Goal: Task Accomplishment & Management: Manage account settings

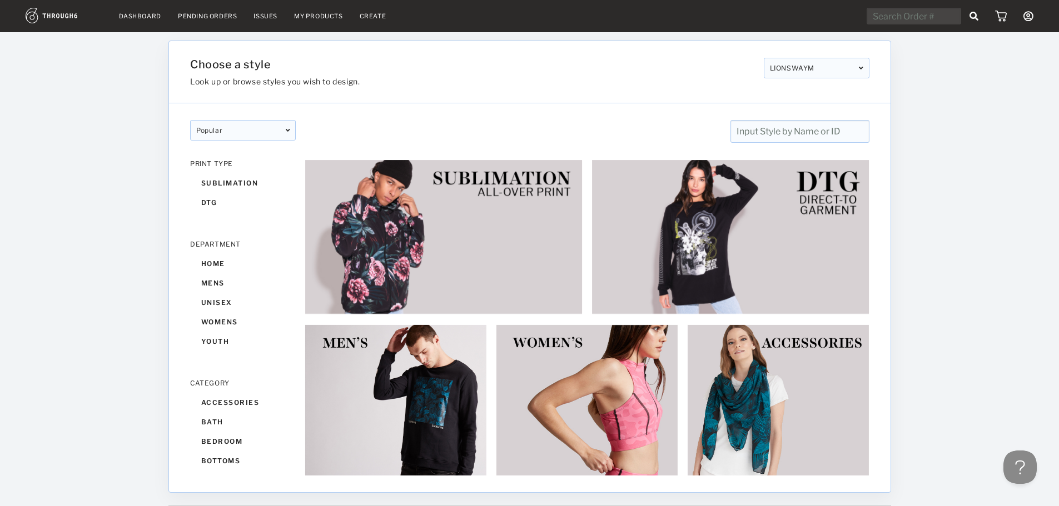
click at [129, 14] on link "Dashboard" at bounding box center [140, 16] width 42 height 8
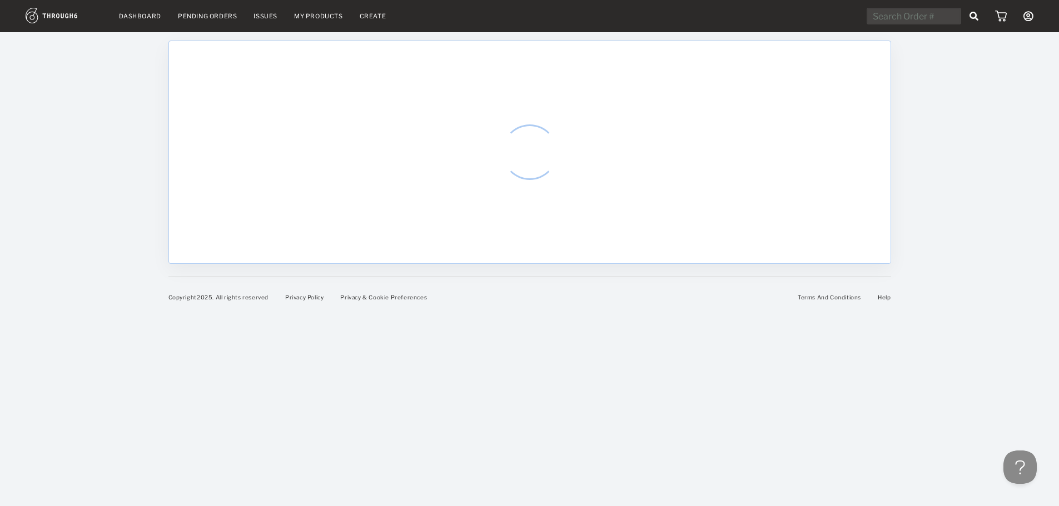
select select "7"
select select "2025"
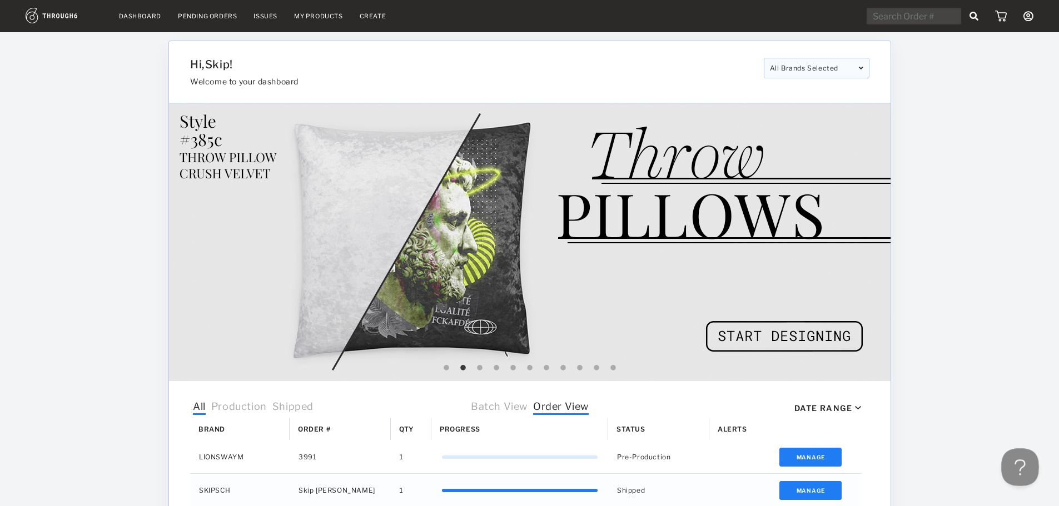
click at [1010, 461] on button at bounding box center [1017, 464] width 33 height 33
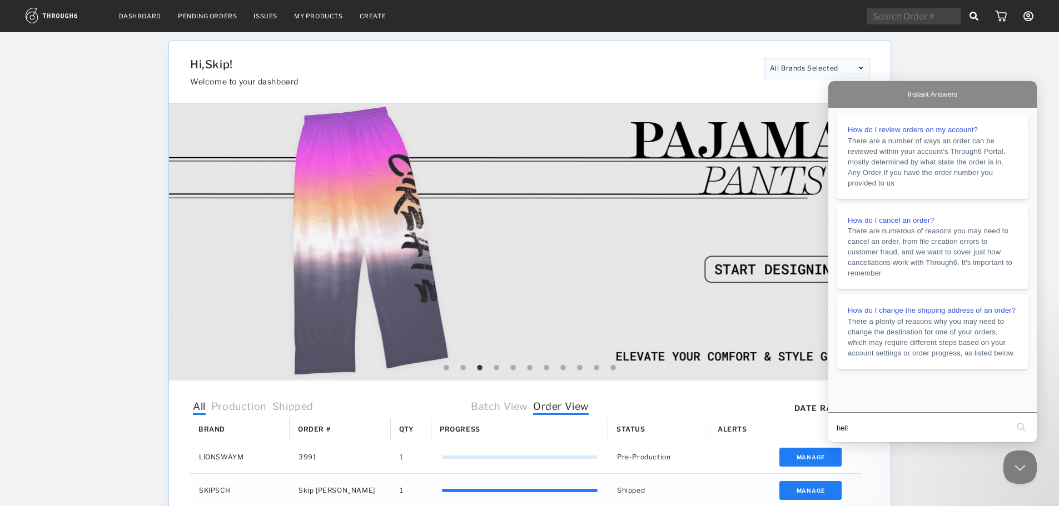
type input "hello"
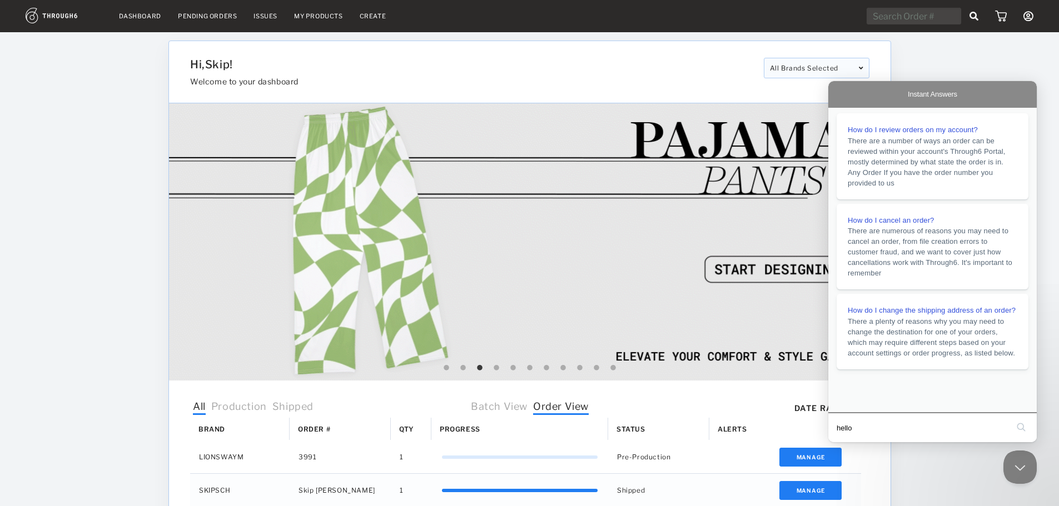
click button "search" at bounding box center [1021, 427] width 18 height 18
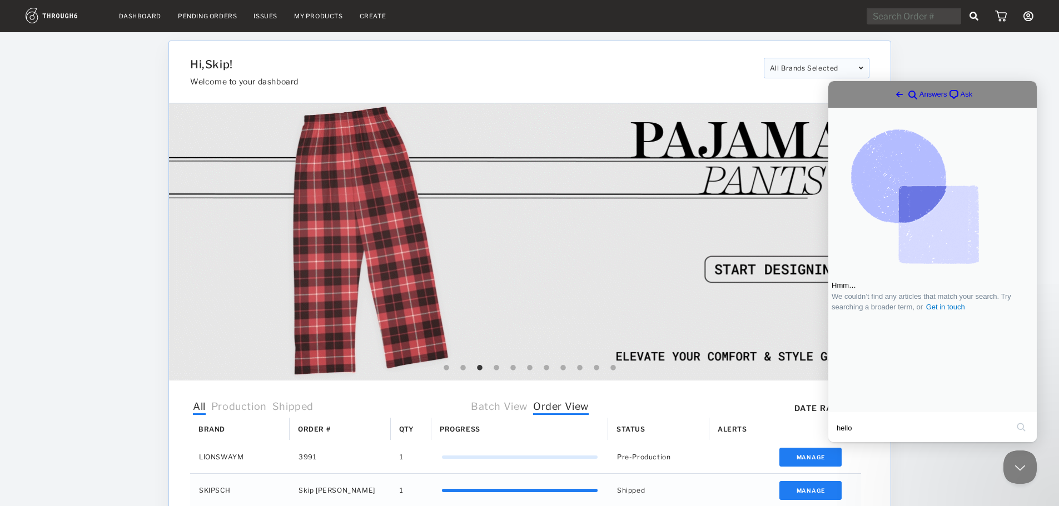
click at [960, 92] on span "Ask" at bounding box center [966, 94] width 12 height 11
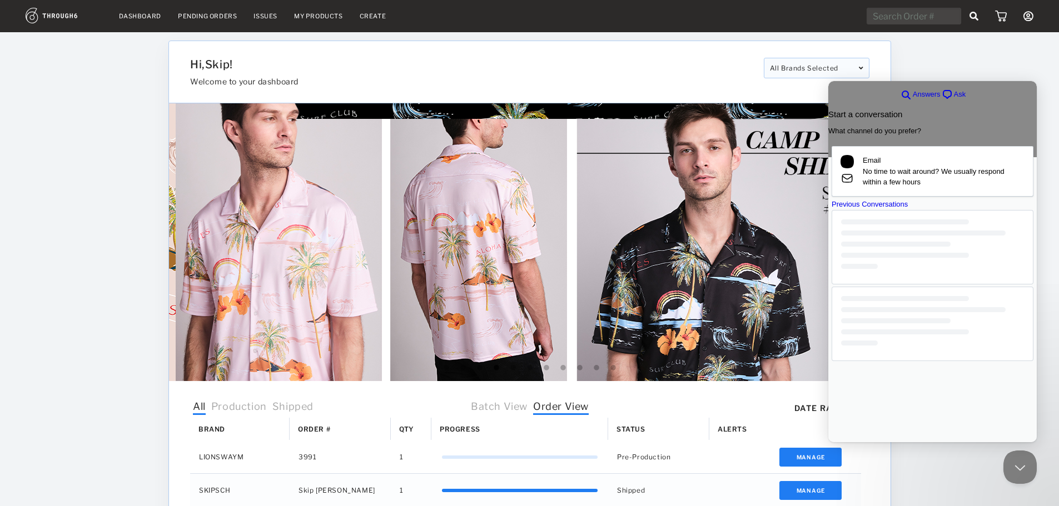
click at [918, 210] on div "Previous Conversations" at bounding box center [932, 204] width 202 height 11
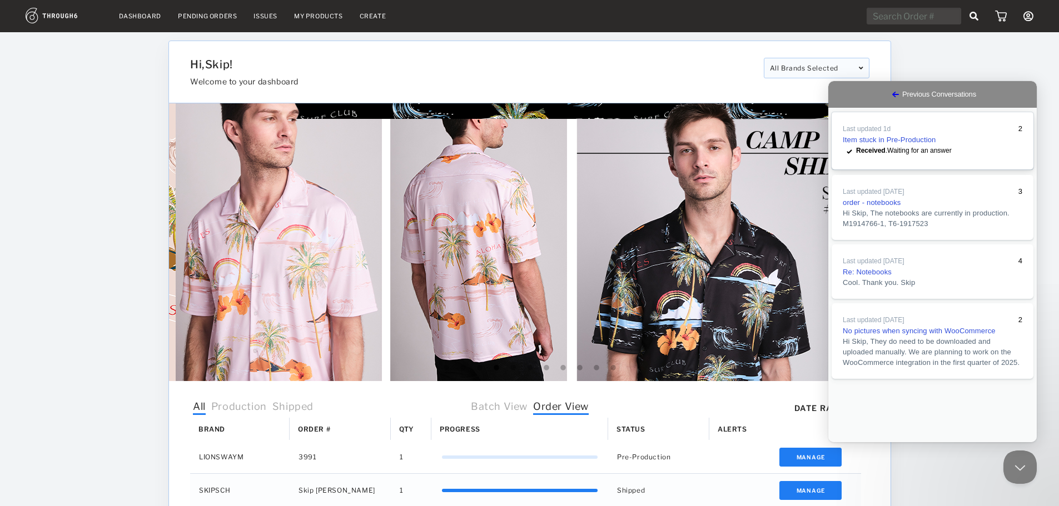
click at [952, 152] on link "Last updated 1d 2 Item stuck in Pre-Production checkmark Received . Waiting for…" at bounding box center [932, 140] width 202 height 57
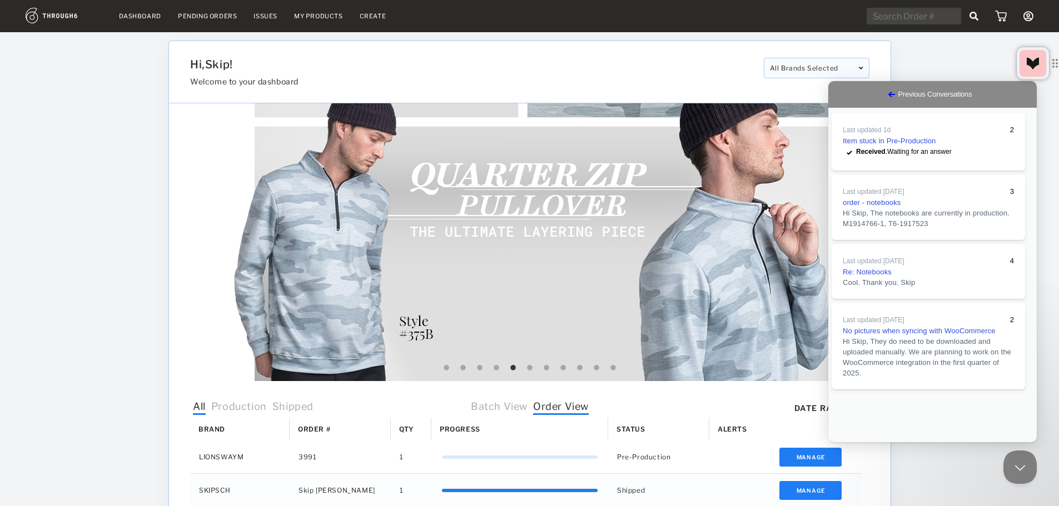
scroll to position [9, 0]
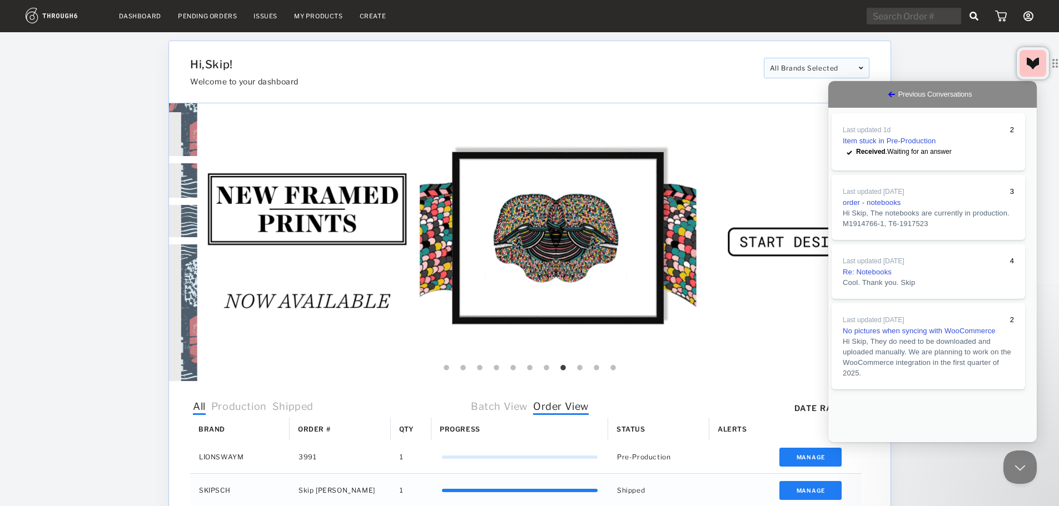
type textarea "Another day and no response? Is anyone checking this? Is their any update on th…"
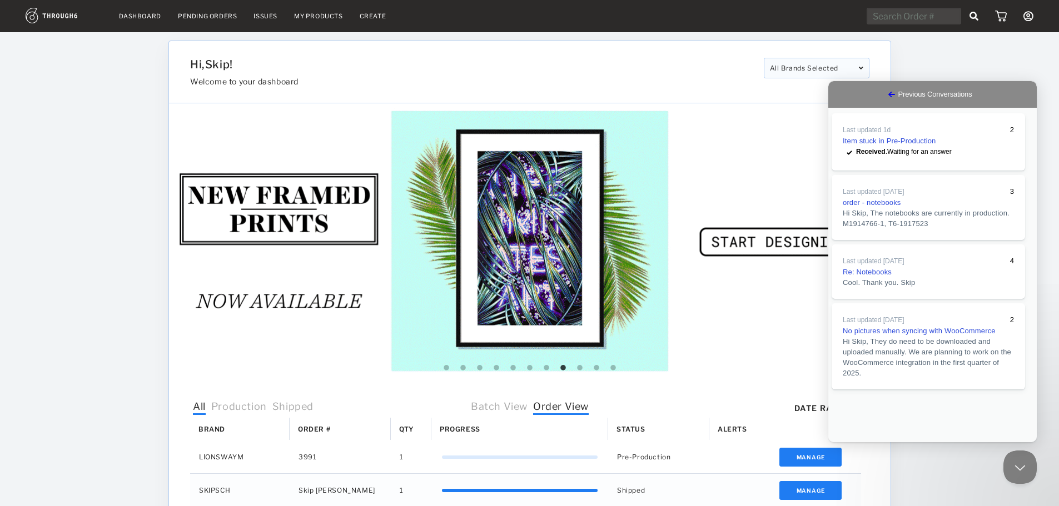
scroll to position [103, 0]
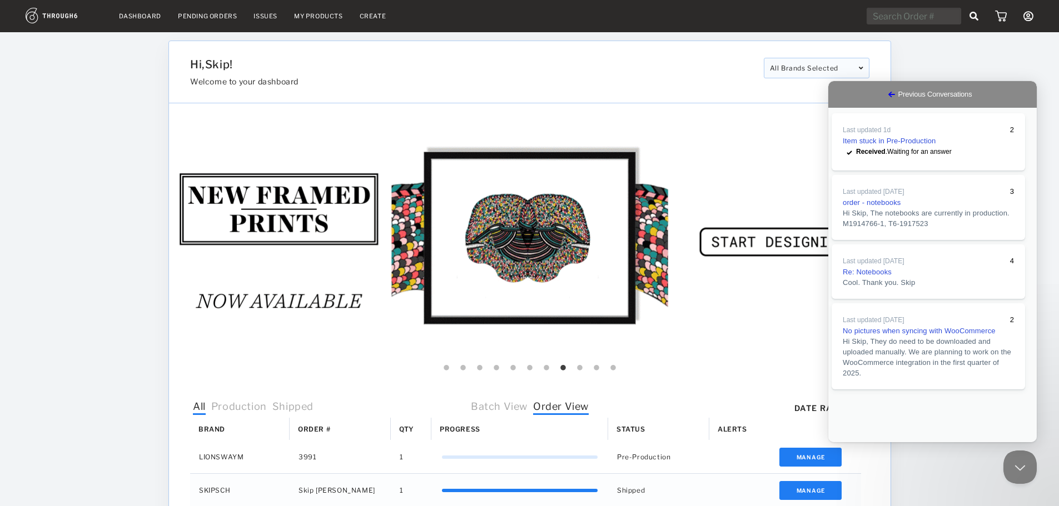
click at [849, 443] on button "Close" at bounding box center [839, 450] width 20 height 14
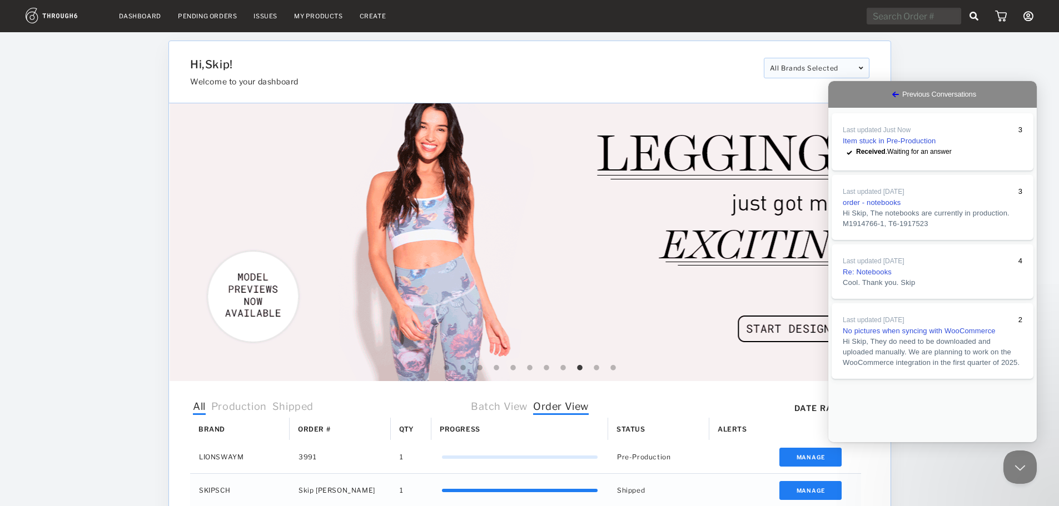
click at [889, 93] on span "Go back" at bounding box center [895, 94] width 13 height 13
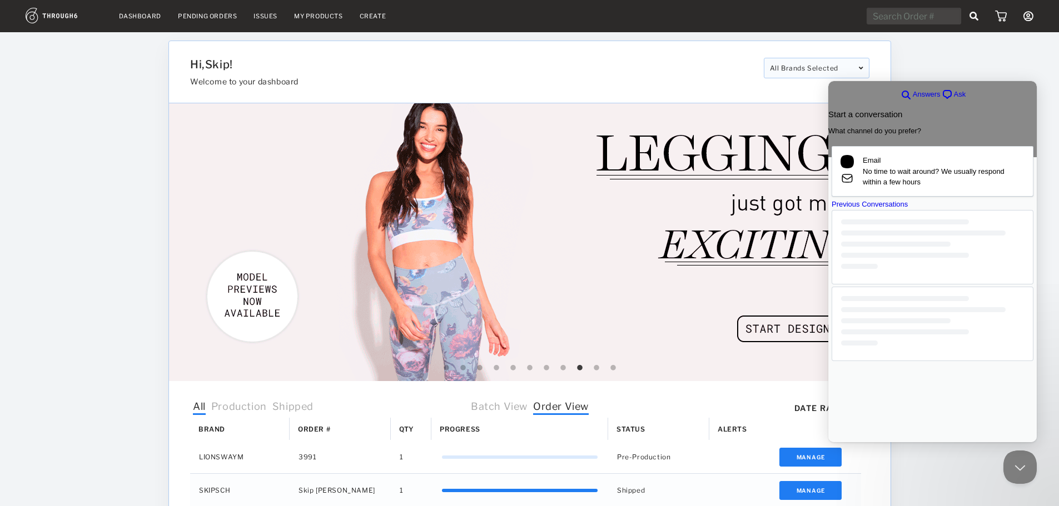
click at [949, 65] on div "Dashboard Pending Orders Issues My Products Create My Account Brands Create New…" at bounding box center [529, 441] width 1059 height 882
click at [1010, 465] on button "Close Beacon popover" at bounding box center [1017, 464] width 33 height 33
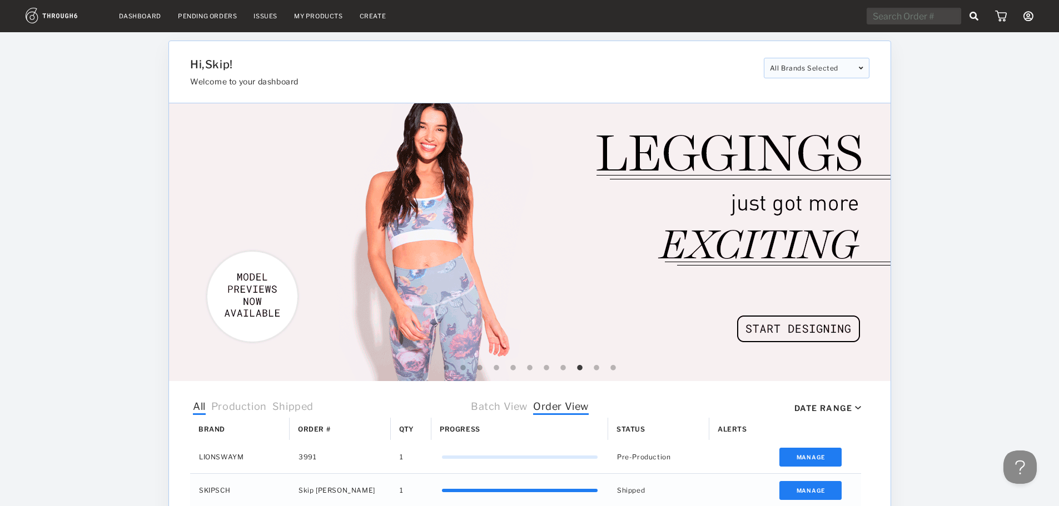
click at [144, 17] on link "Dashboard" at bounding box center [140, 16] width 42 height 8
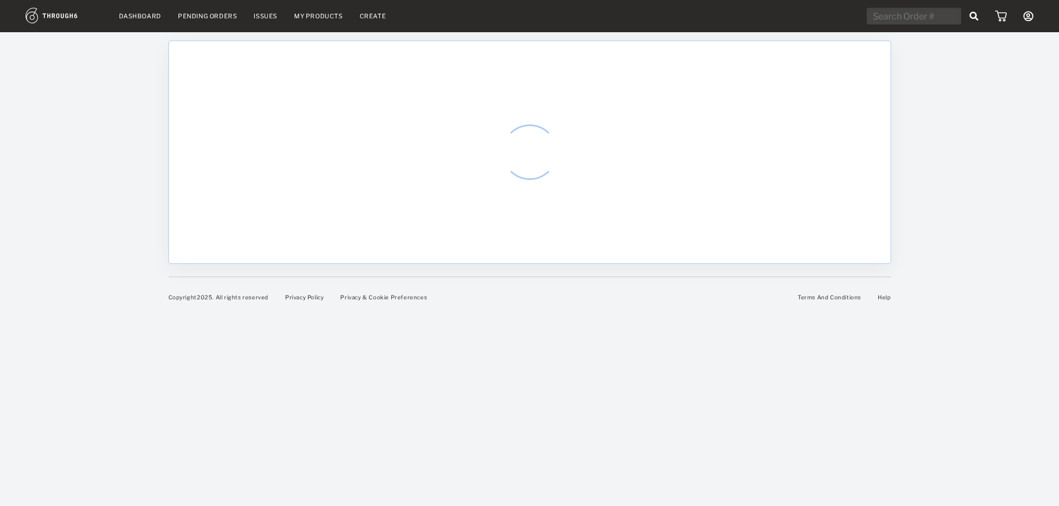
select select "7"
select select "2025"
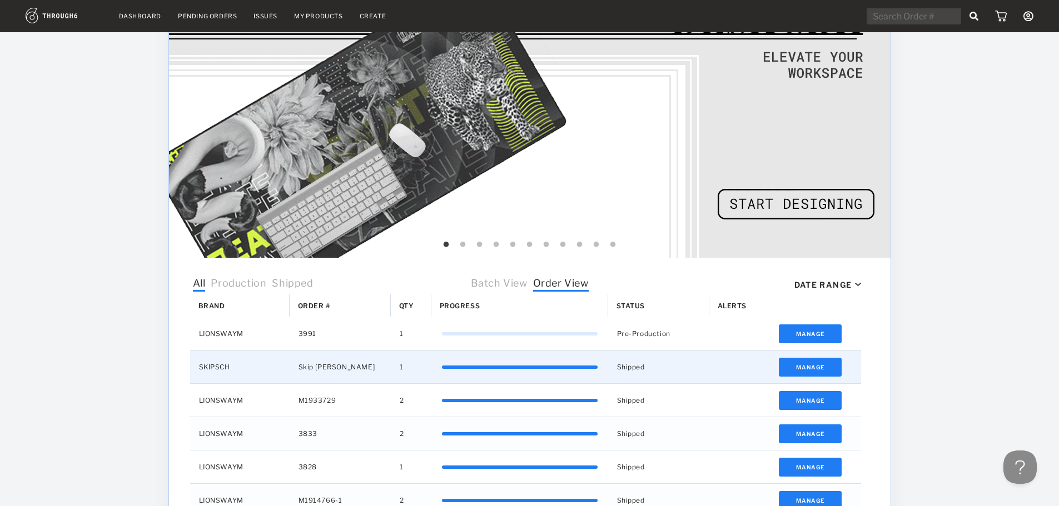
scroll to position [167, 0]
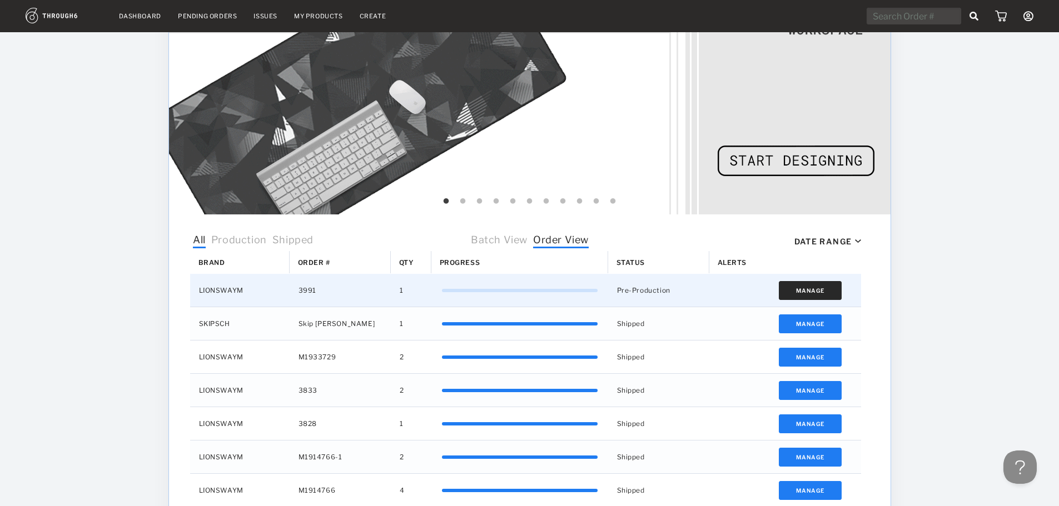
click at [806, 287] on button "Manage" at bounding box center [809, 290] width 63 height 19
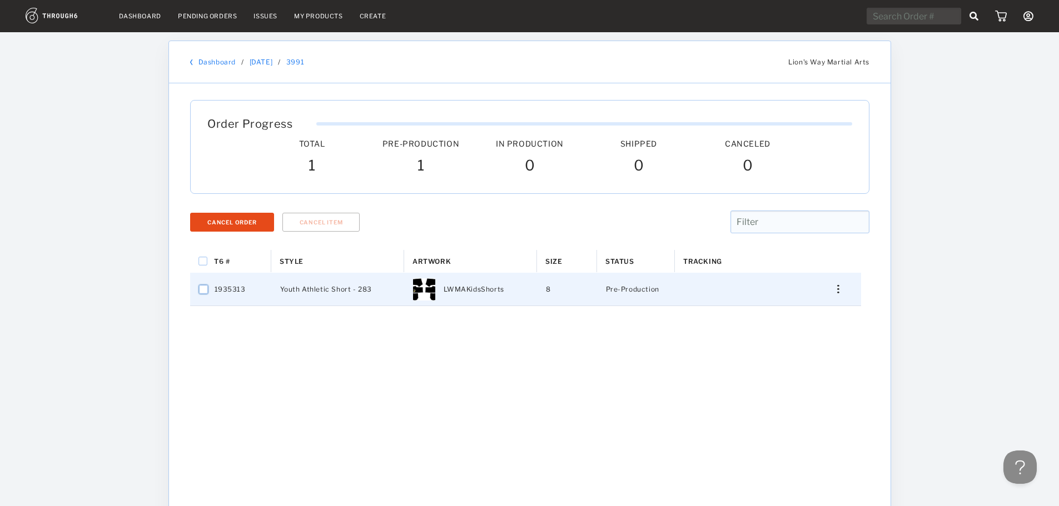
click at [202, 288] on input "Press Space to toggle row selection (unchecked)" at bounding box center [203, 289] width 9 height 9
checkbox input "true"
drag, startPoint x: 210, startPoint y: 224, endPoint x: 151, endPoint y: 293, distance: 90.6
click at [151, 293] on div "Dashboard Pending Orders Issues My Products Create My Account Brands Create New…" at bounding box center [529, 345] width 1059 height 691
click at [151, 289] on div "Dashboard Pending Orders Issues My Products Create My Account Brands Create New…" at bounding box center [529, 345] width 1059 height 691
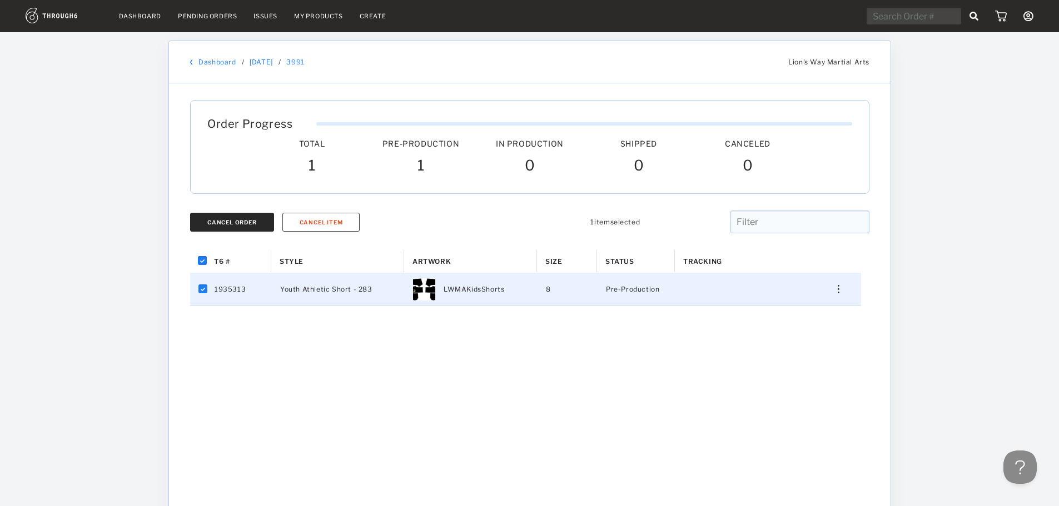
click at [245, 221] on div "Cancel Order" at bounding box center [231, 222] width 49 height 7
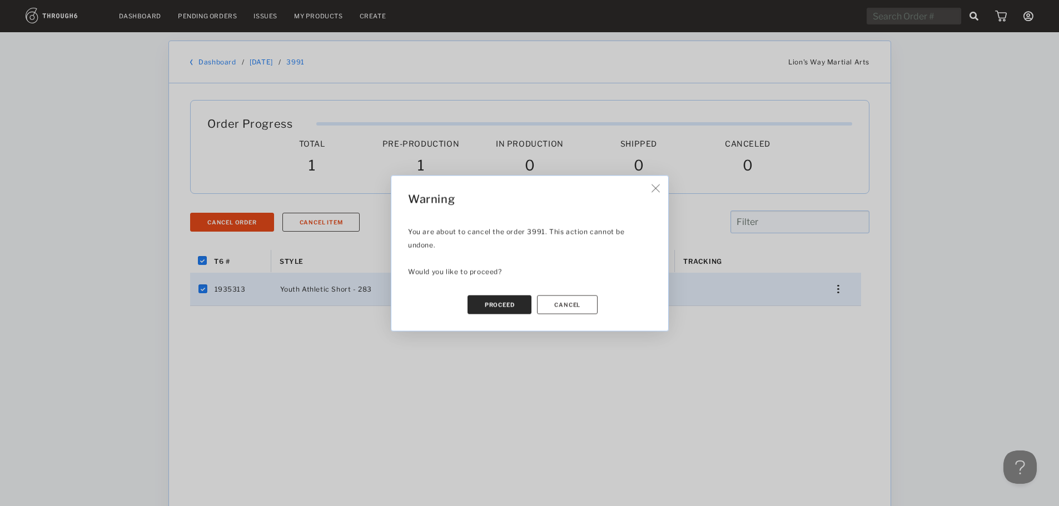
click at [492, 299] on button "Proceed" at bounding box center [499, 304] width 64 height 19
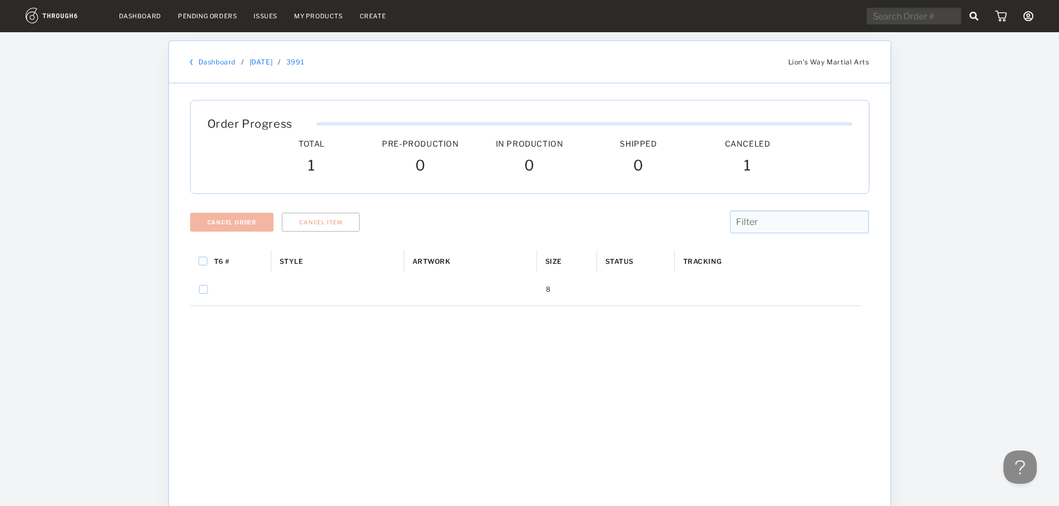
checkbox input "false"
click at [221, 59] on link "Dashboard" at bounding box center [216, 62] width 37 height 8
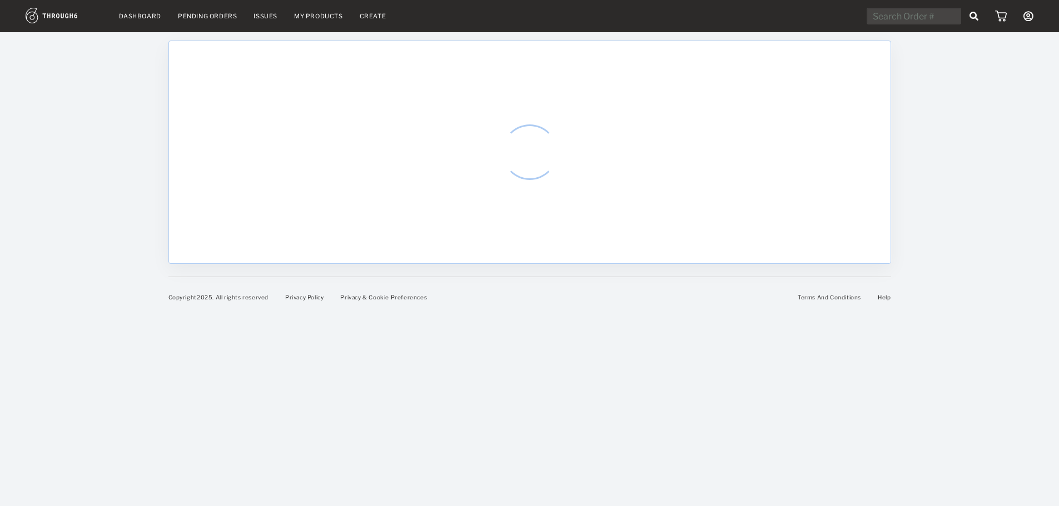
select select "7"
select select "2025"
